Goal: Task Accomplishment & Management: Use online tool/utility

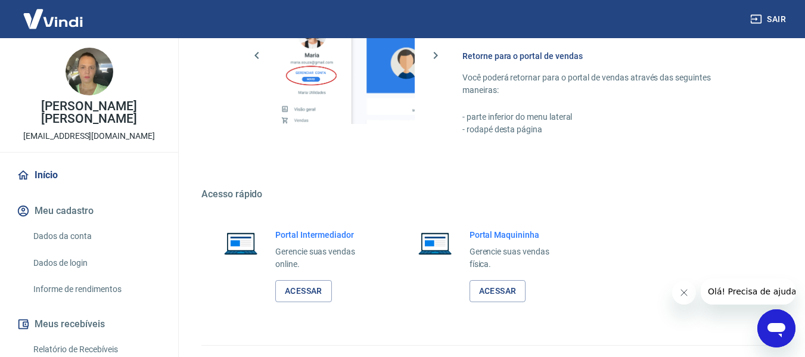
scroll to position [621, 0]
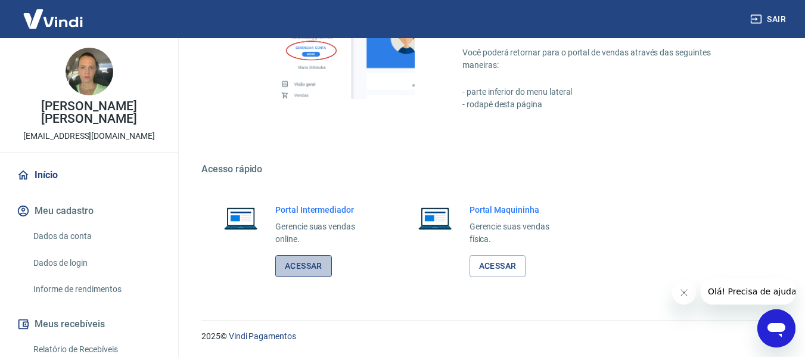
click at [318, 270] on link "Acessar" at bounding box center [303, 266] width 57 height 22
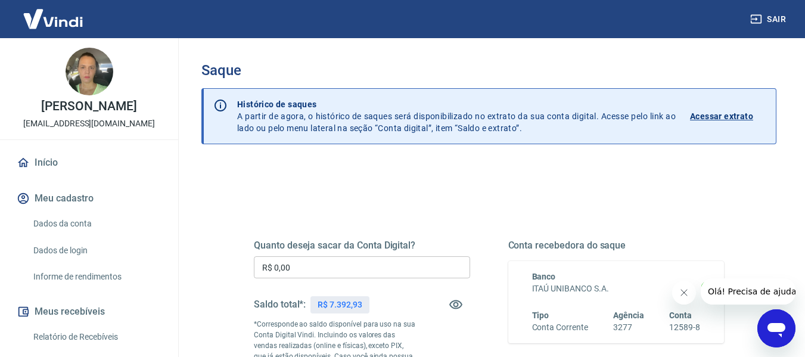
click at [386, 269] on input "R$ 0,00" at bounding box center [362, 267] width 216 height 22
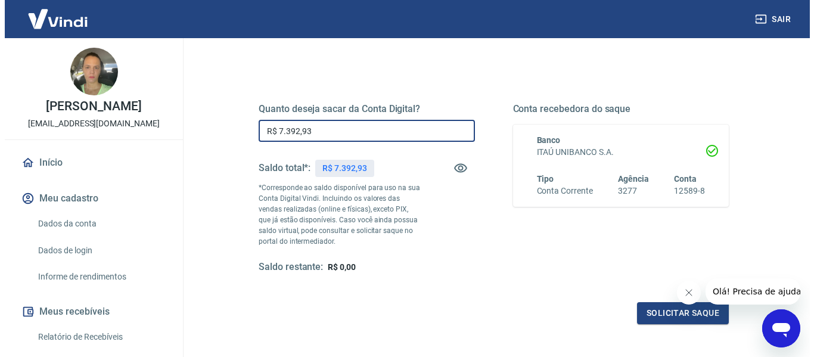
scroll to position [238, 0]
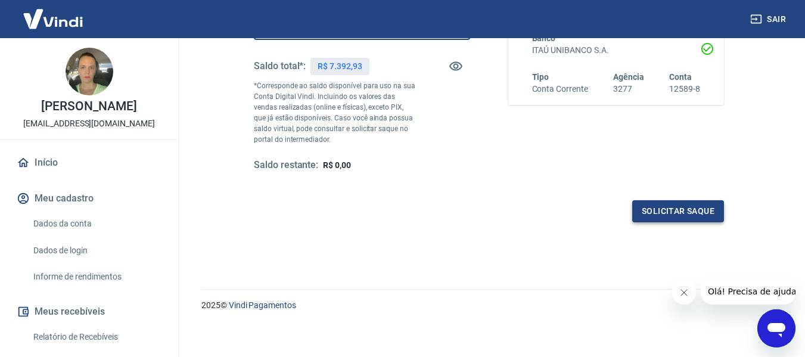
type input "R$ 7.392,93"
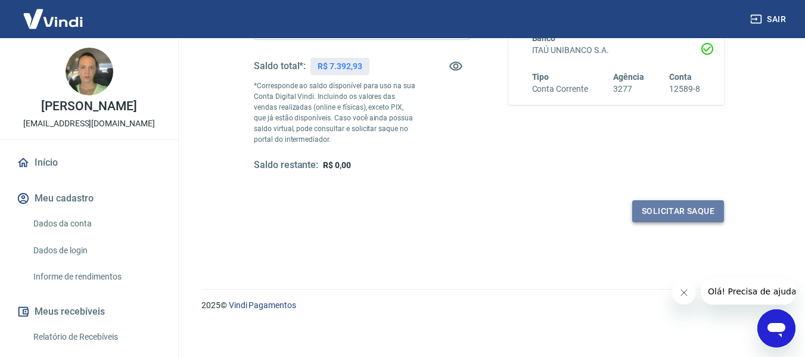
click at [679, 219] on button "Solicitar saque" at bounding box center [678, 211] width 92 height 22
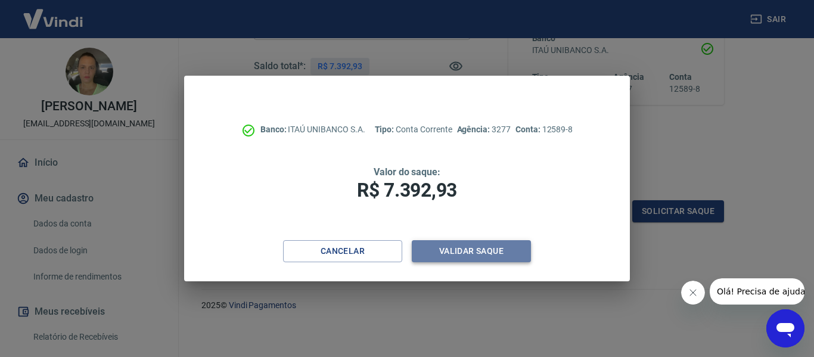
click at [492, 258] on button "Validar saque" at bounding box center [471, 251] width 119 height 22
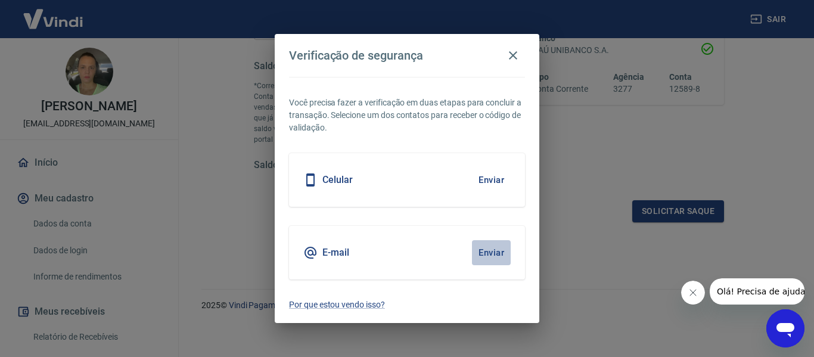
click at [485, 251] on button "Enviar" at bounding box center [491, 252] width 39 height 25
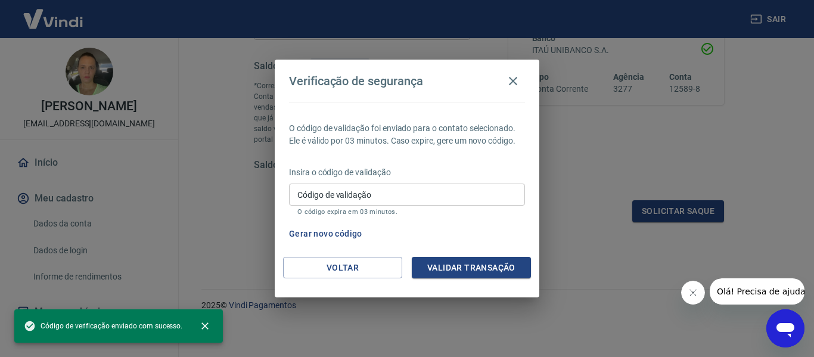
click at [380, 192] on input "Código de validação" at bounding box center [407, 194] width 236 height 22
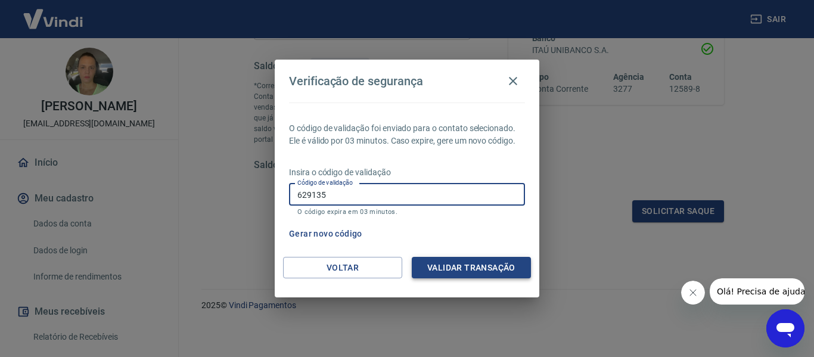
type input "629135"
click at [494, 274] on button "Validar transação" at bounding box center [471, 268] width 119 height 22
